Goal: Contribute content

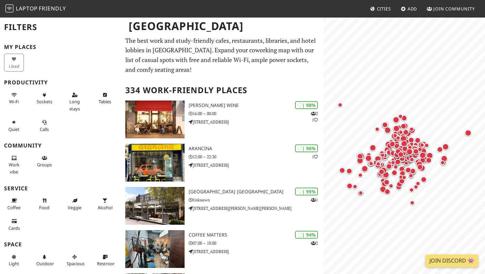
click at [410, 10] on span "Add" at bounding box center [413, 9] width 10 height 6
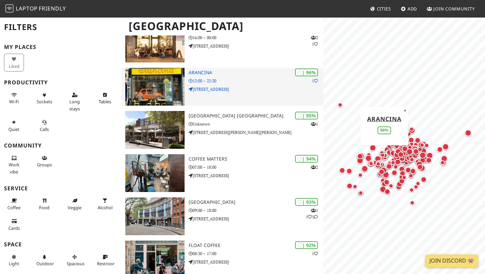
scroll to position [81, 0]
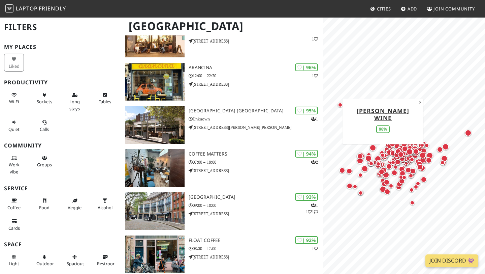
click at [379, 11] on link "Cities" at bounding box center [381, 9] width 26 height 12
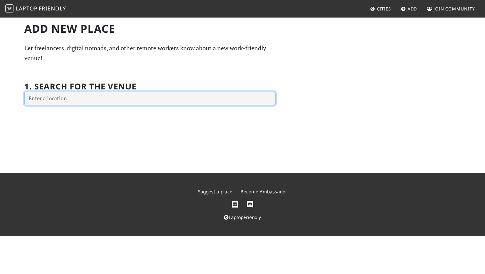
click at [119, 100] on input "text" at bounding box center [149, 98] width 251 height 13
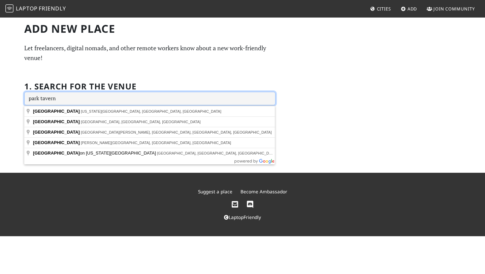
type input "park tavern"
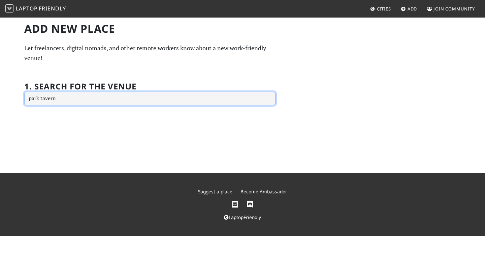
click at [130, 92] on input "park tavern" at bounding box center [149, 98] width 251 height 13
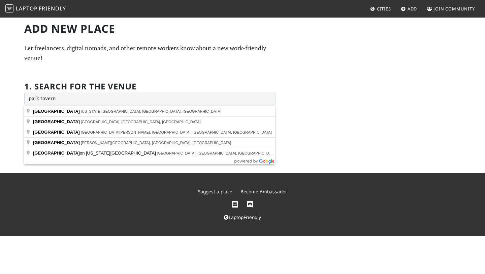
click at [310, 132] on div "Add new Place Let freelancers, digital nomads, and other remote workers know ab…" at bounding box center [242, 95] width 485 height 156
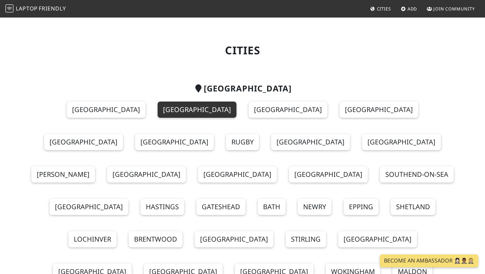
click at [158, 113] on link "[GEOGRAPHIC_DATA]" at bounding box center [197, 109] width 79 height 16
